Goal: Task Accomplishment & Management: Use online tool/utility

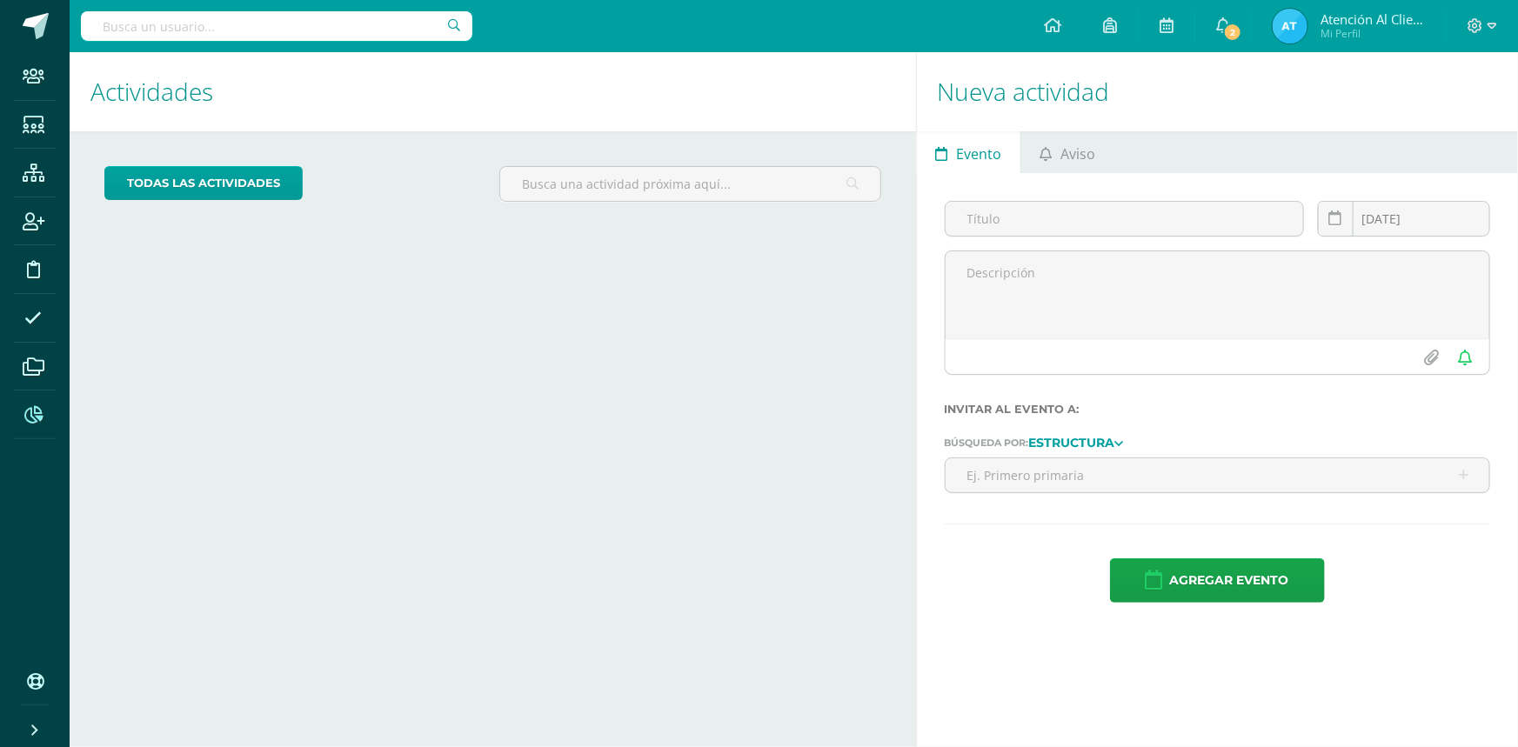
click at [34, 420] on icon at bounding box center [33, 414] width 18 height 17
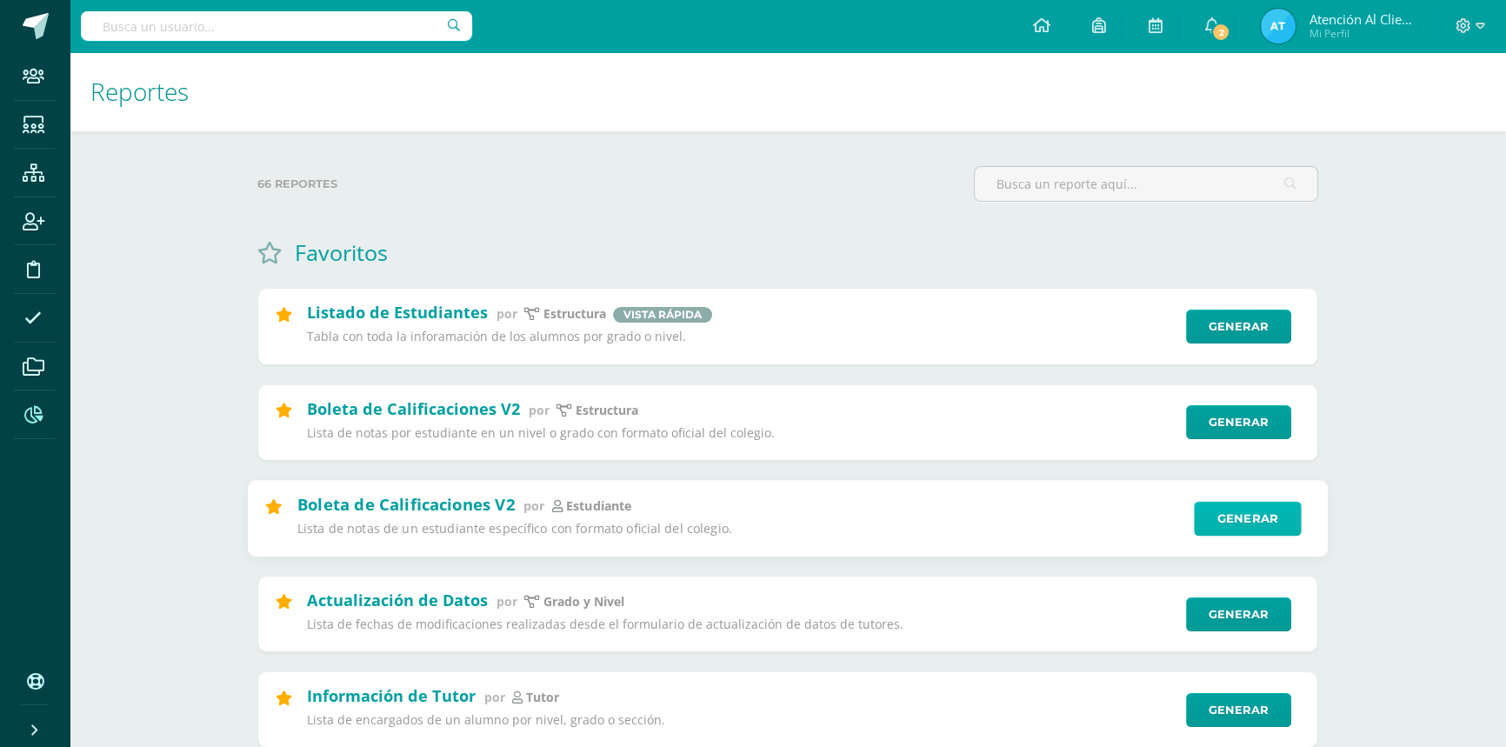
click at [1224, 513] on link "Generar" at bounding box center [1247, 518] width 107 height 35
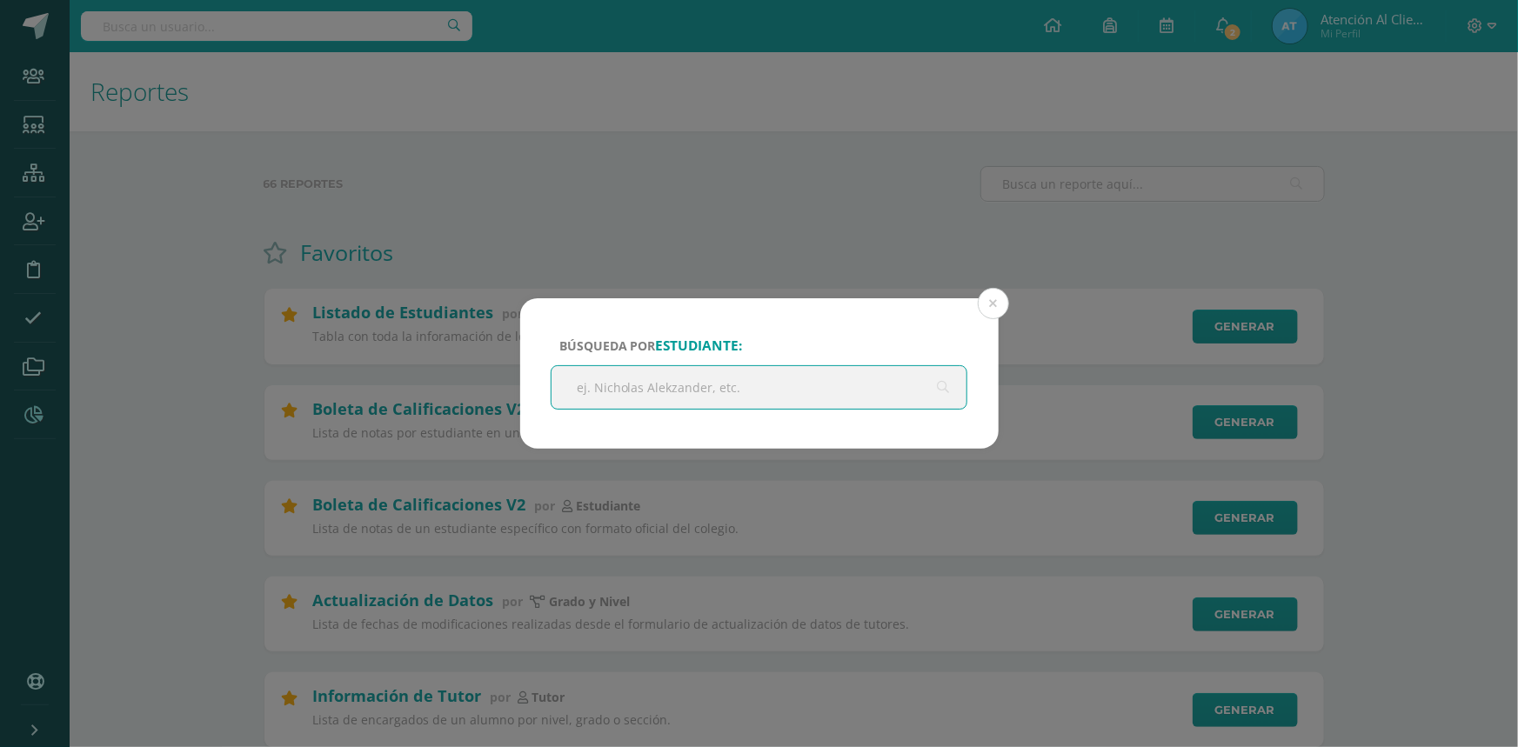
click at [694, 390] on input "text" at bounding box center [759, 387] width 416 height 43
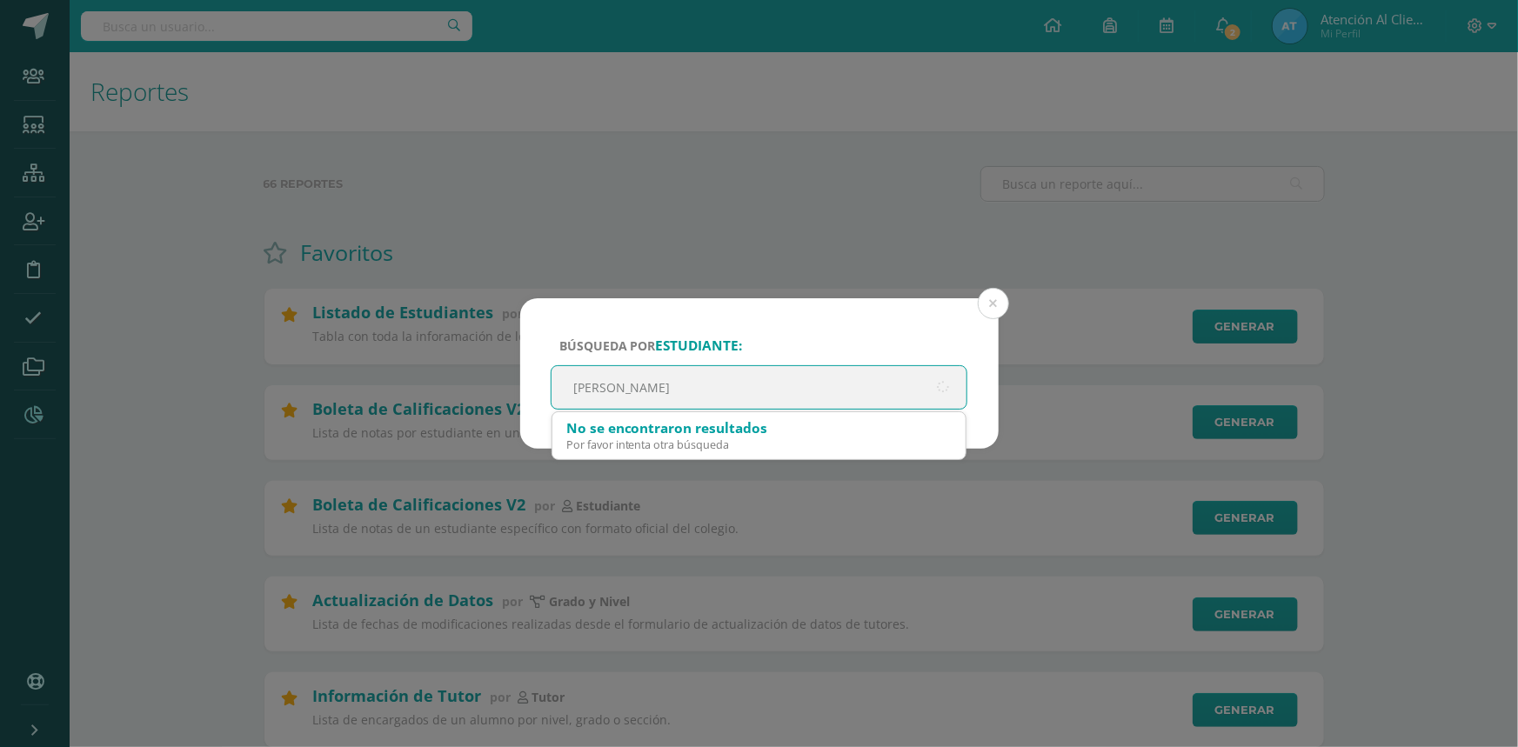
type input "[PERSON_NAME]"
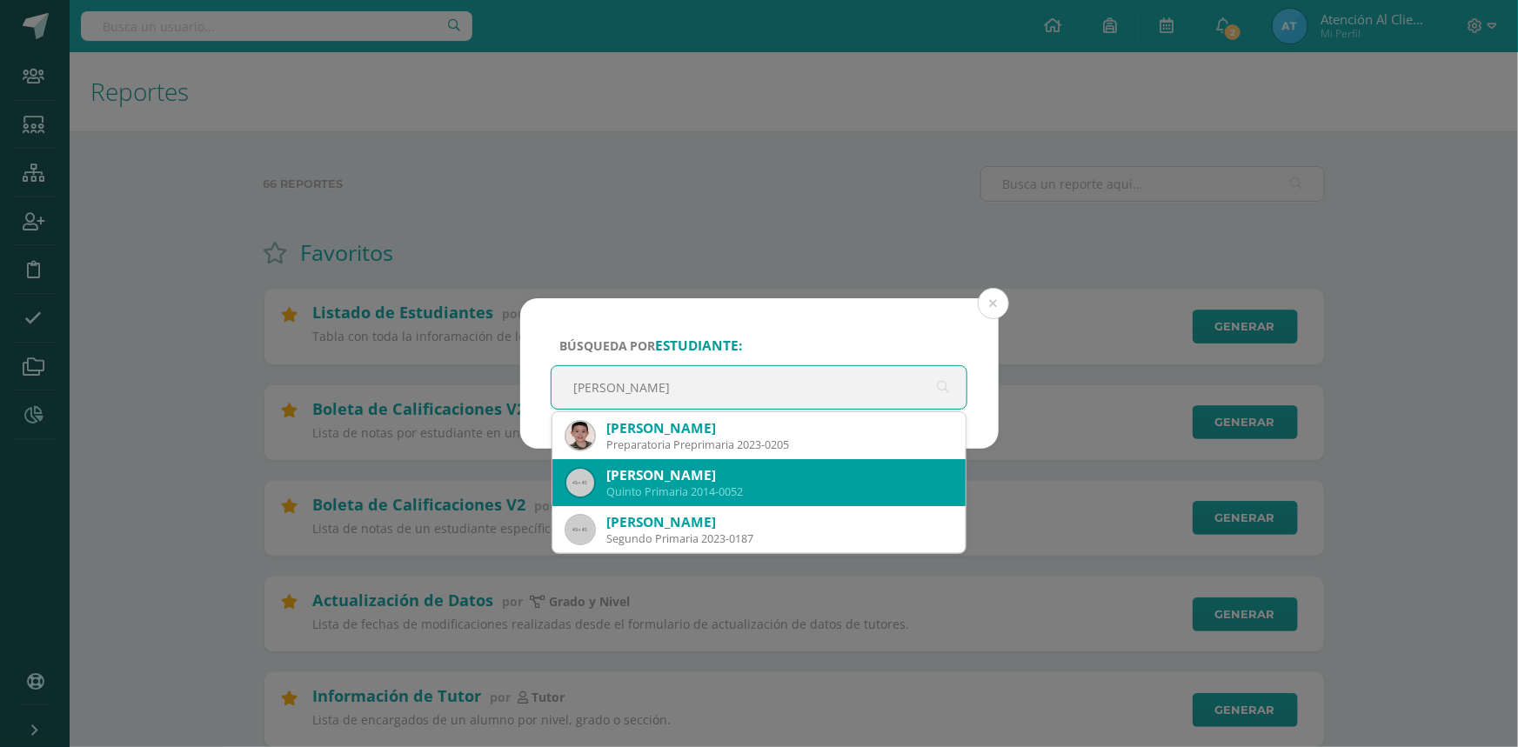
click at [618, 475] on div "[PERSON_NAME]" at bounding box center [779, 475] width 346 height 18
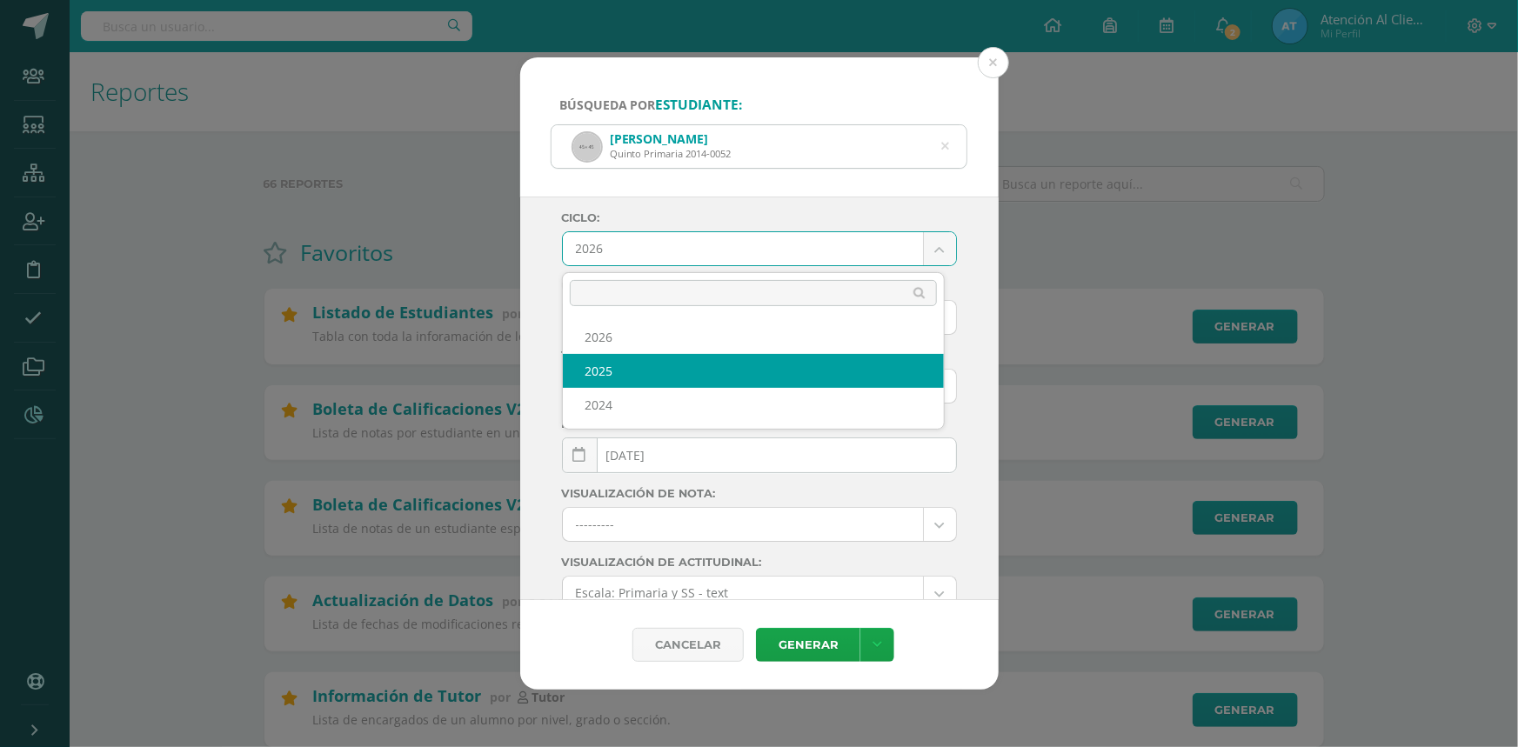
select select "2"
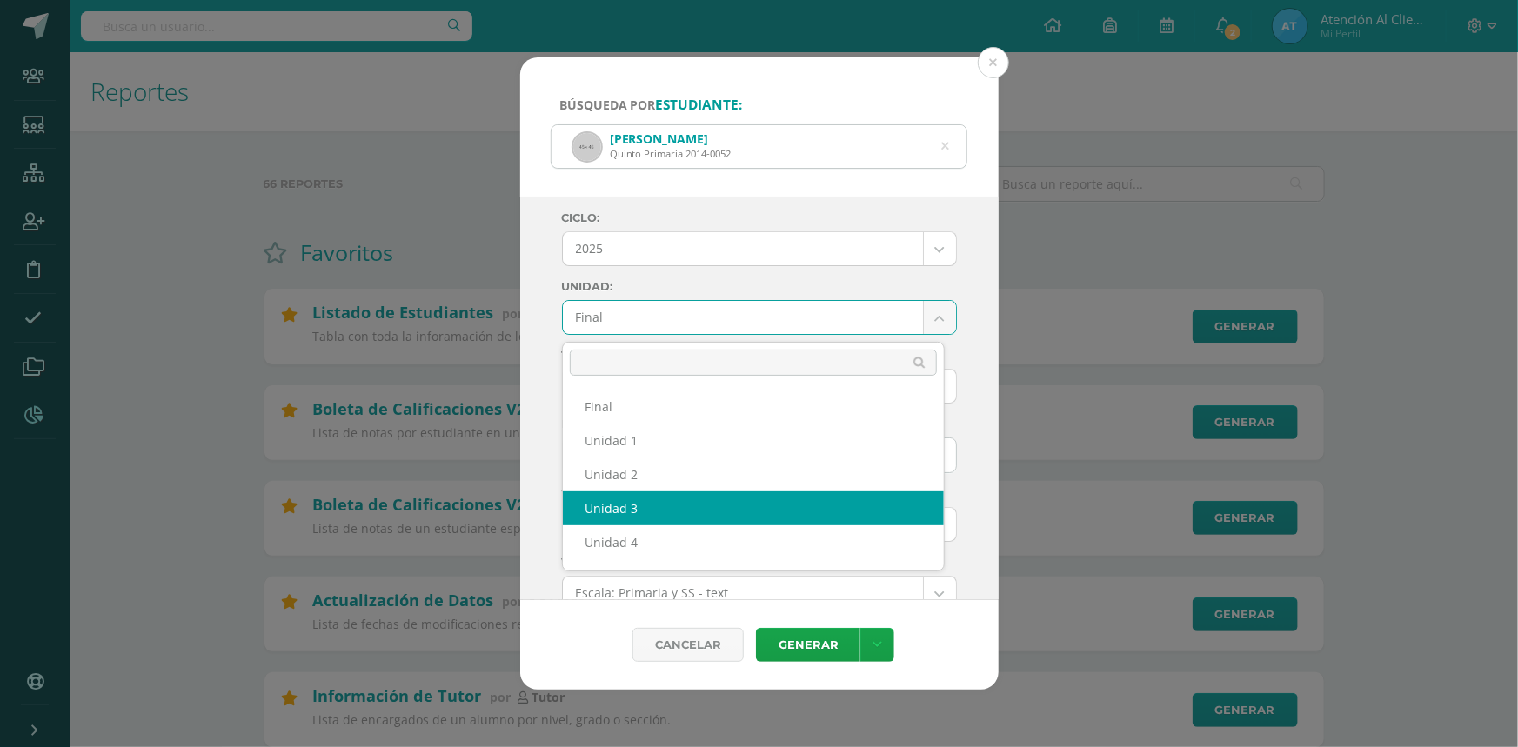
select select "Unidad 3"
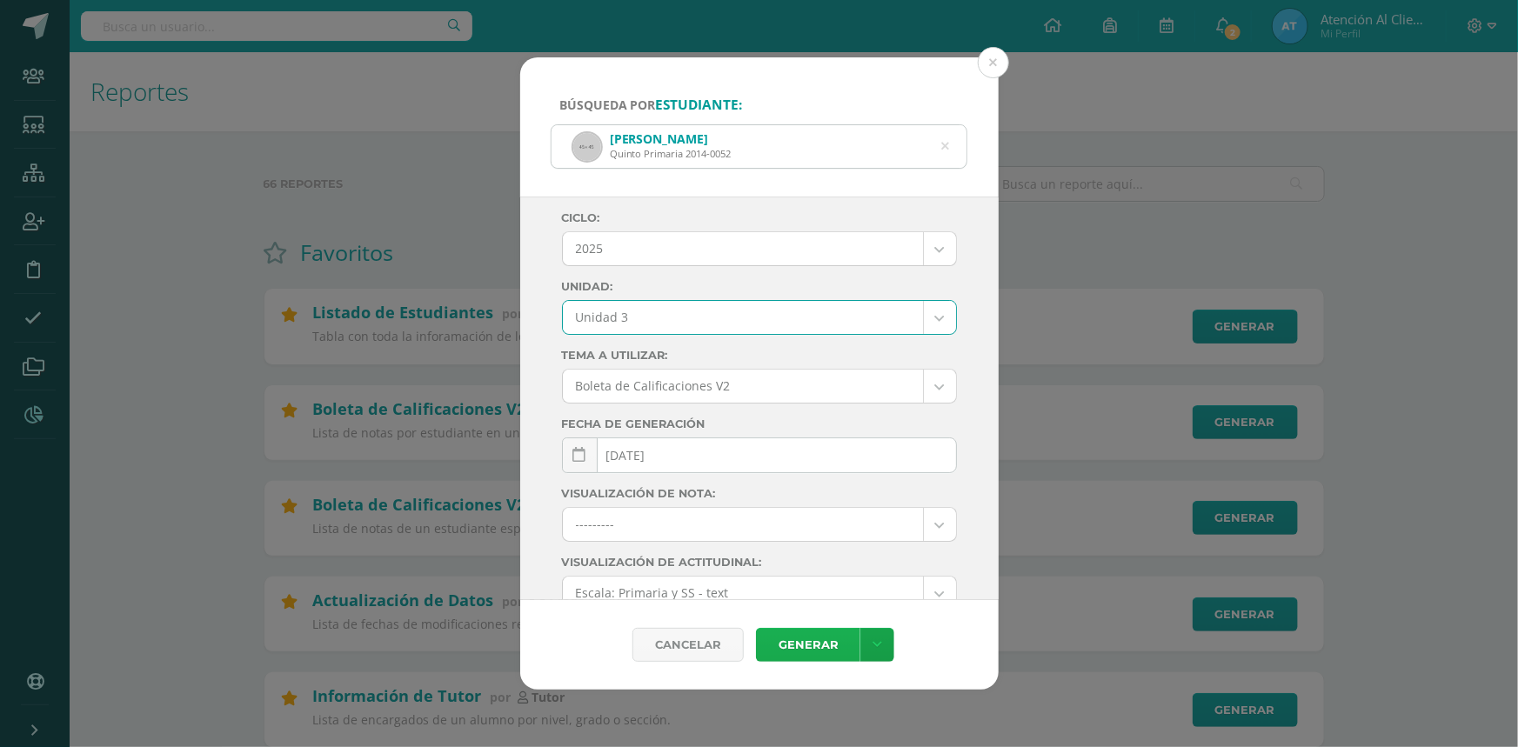
click at [791, 651] on link "Generar" at bounding box center [808, 645] width 104 height 34
click at [989, 65] on button at bounding box center [992, 62] width 31 height 31
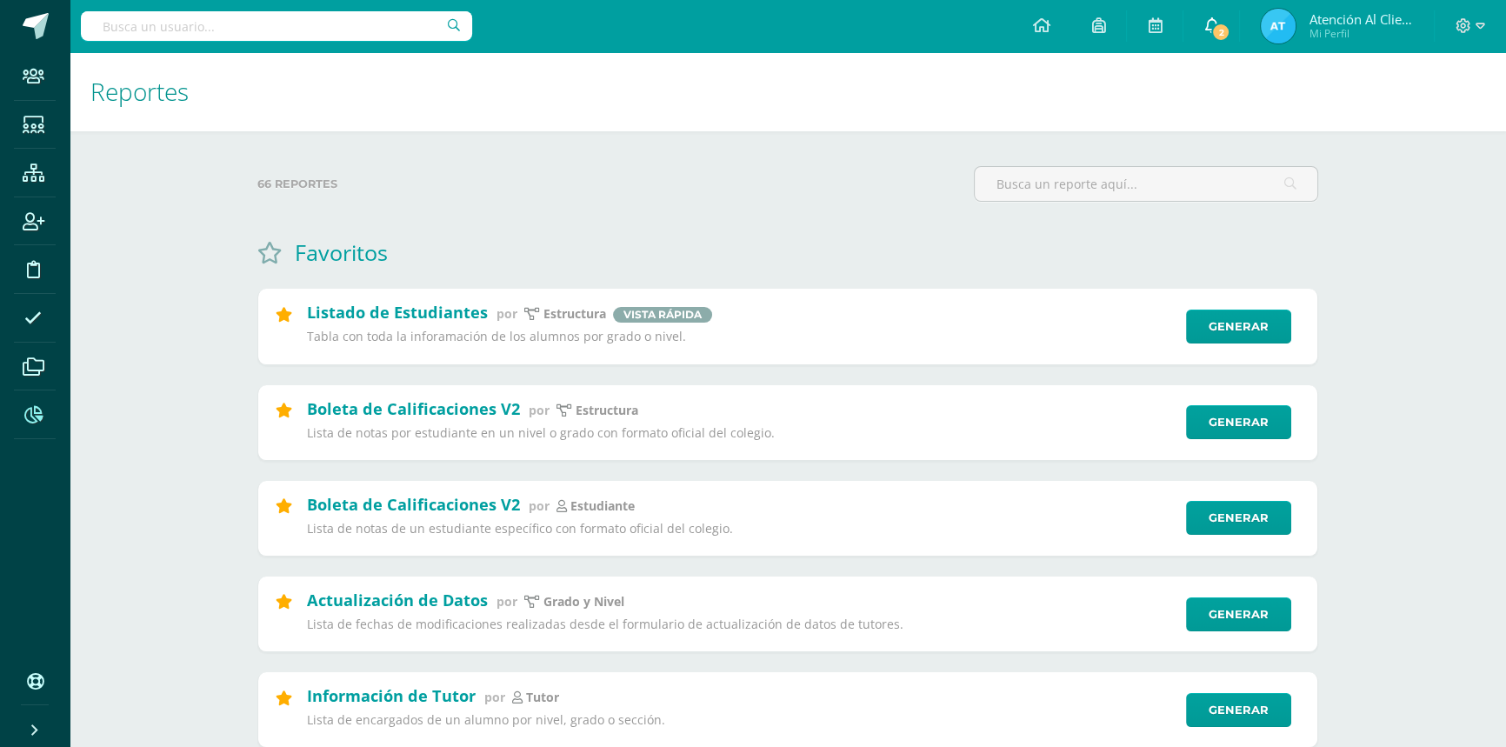
click at [1215, 30] on span "2" at bounding box center [1220, 32] width 19 height 19
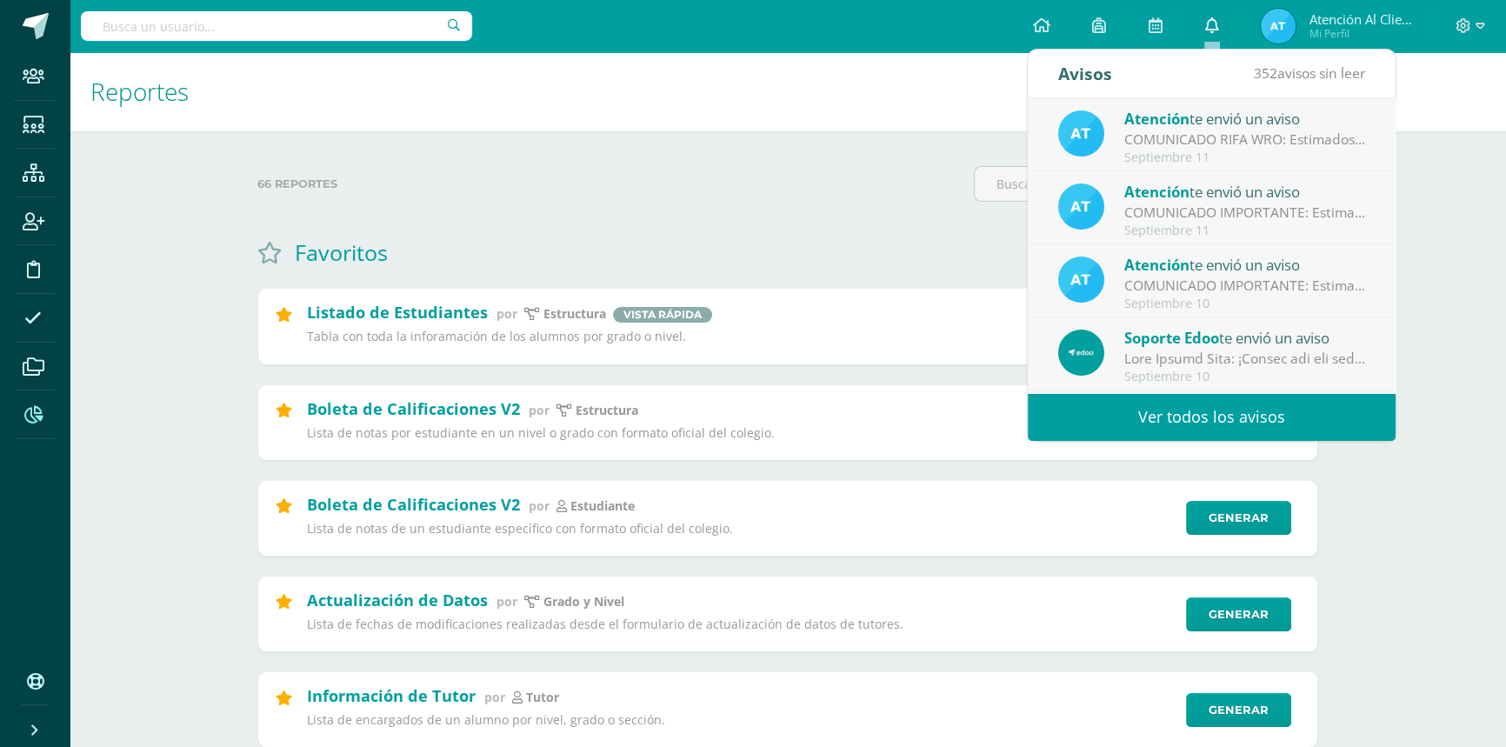
click at [1209, 21] on icon at bounding box center [1211, 25] width 14 height 16
click at [715, 173] on label "66 reportes" at bounding box center [608, 184] width 703 height 36
